Goal: Task Accomplishment & Management: Manage account settings

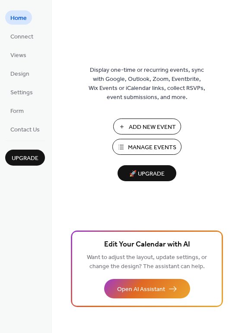
drag, startPoint x: 36, startPoint y: 261, endPoint x: 30, endPoint y: 403, distance: 142.7
click at [30, 332] on html "Home Connect Views Design Settings Form Contact Us Upgrade Home Upgrade Display…" at bounding box center [121, 166] width 242 height 333
click at [19, 97] on span "Settings" at bounding box center [21, 92] width 22 height 9
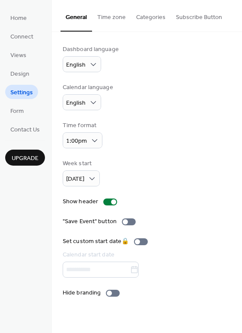
click at [167, 19] on button "Categories" at bounding box center [151, 15] width 40 height 31
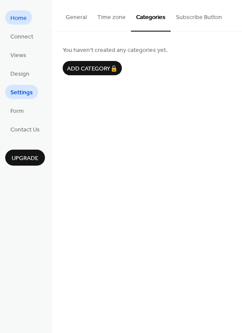
click at [22, 19] on span "Home" at bounding box center [18, 18] width 16 height 9
